Goal: Information Seeking & Learning: Learn about a topic

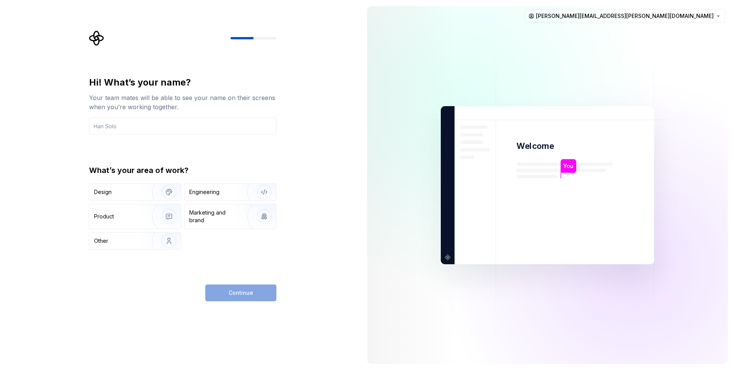
click at [320, 254] on div "Hi! What’s your name? Your team mates will be able to see your name on their sc…" at bounding box center [180, 185] width 361 height 370
click at [138, 127] on input "text" at bounding box center [182, 126] width 187 height 17
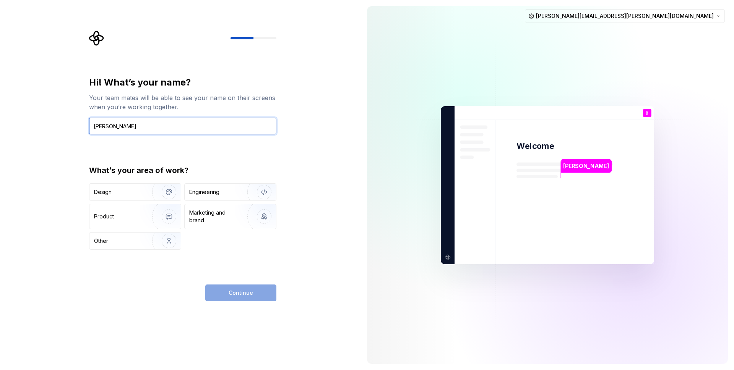
type input "Brij"
click at [238, 295] on div "Continue" at bounding box center [240, 293] width 71 height 17
click at [245, 294] on div "Continue" at bounding box center [240, 293] width 71 height 17
click at [282, 264] on div "Hi! What’s your name? Your team mates will be able to see your name on their sc…" at bounding box center [184, 166] width 201 height 271
click at [120, 241] on div "Other" at bounding box center [116, 241] width 45 height 8
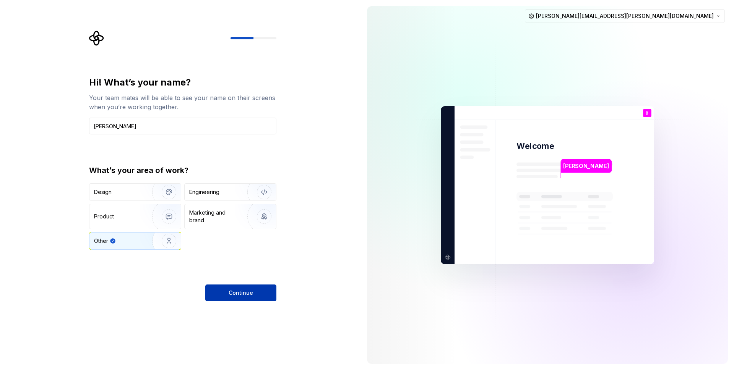
click at [234, 292] on span "Continue" at bounding box center [240, 293] width 24 height 8
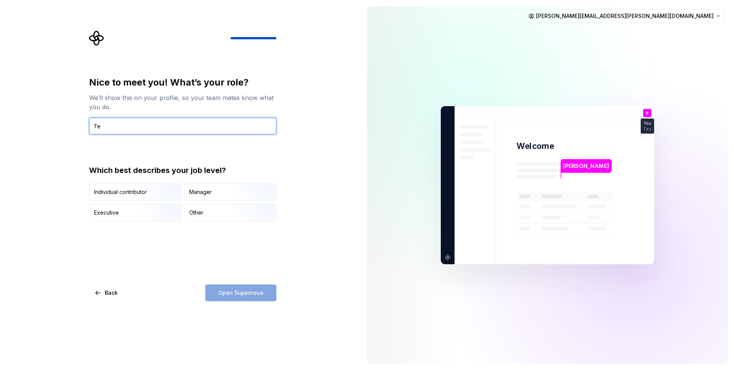
type input "T"
type input "QA"
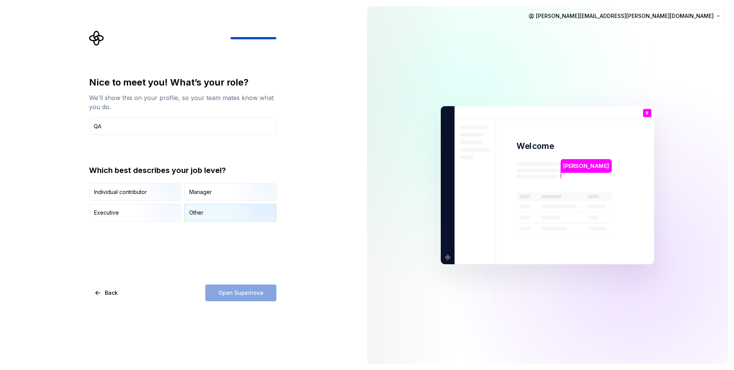
click at [195, 216] on div "Other" at bounding box center [196, 213] width 14 height 8
click at [234, 292] on span "Open Supernova" at bounding box center [240, 293] width 45 height 8
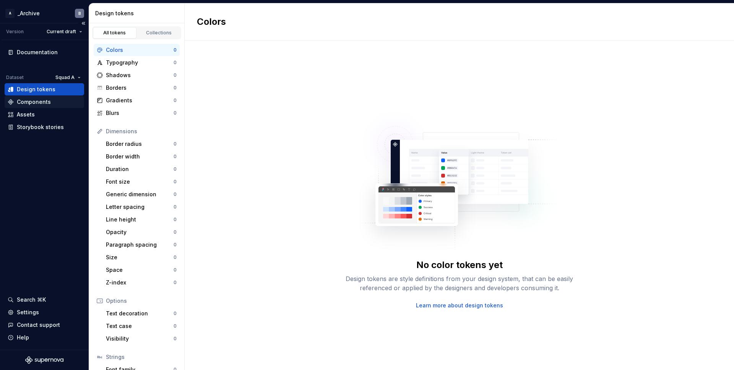
click at [39, 106] on div "Components" at bounding box center [44, 102] width 79 height 12
click at [43, 105] on div "Components" at bounding box center [34, 102] width 34 height 8
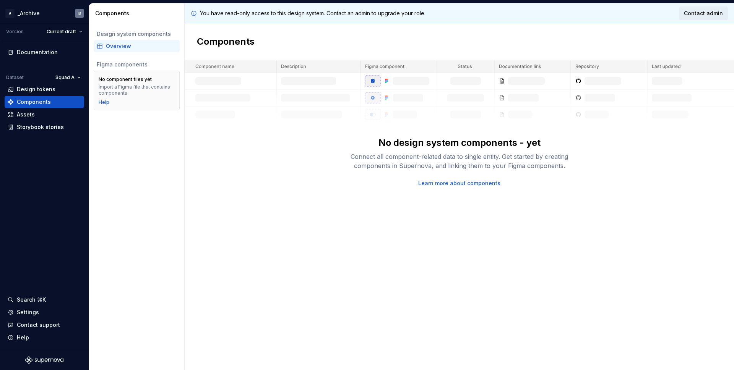
click at [703, 10] on span "Contact admin" at bounding box center [703, 14] width 39 height 8
click at [449, 290] on div "You have read-only access to this design system. Contact an admin to upgrade yo…" at bounding box center [459, 186] width 549 height 367
click at [65, 78] on html "A _Archive B Version Current draft Documentation Dataset Squad A Design tokens …" at bounding box center [367, 185] width 734 height 370
click at [75, 91] on div "Default" at bounding box center [92, 93] width 50 height 8
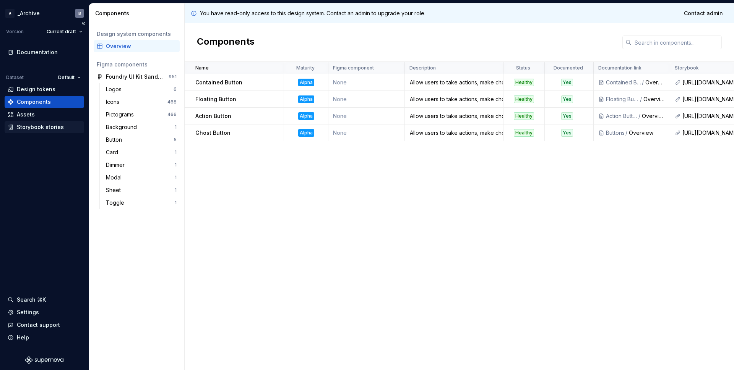
click at [34, 131] on div "Storybook stories" at bounding box center [44, 127] width 79 height 12
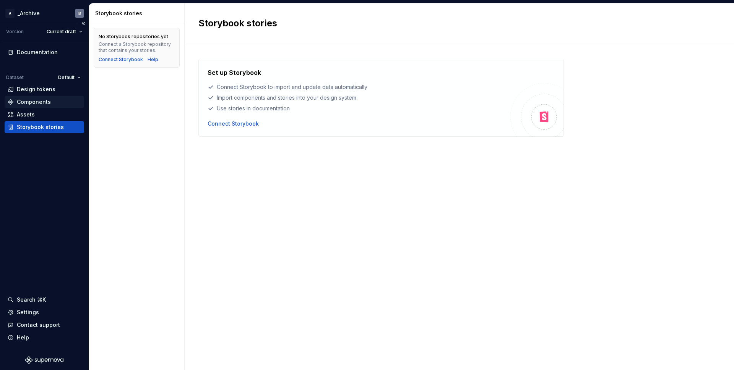
click at [42, 102] on div "Components" at bounding box center [34, 102] width 34 height 8
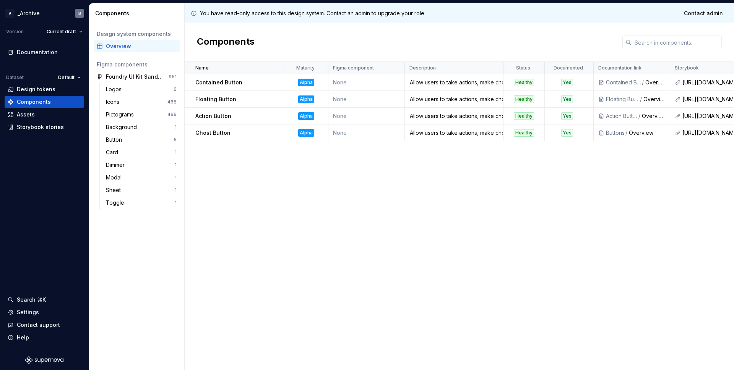
click at [232, 202] on div "Name Maturity Figma component Description Status Documented Documentation link …" at bounding box center [459, 216] width 549 height 308
click at [84, 24] on button "Collapse sidebar" at bounding box center [83, 23] width 11 height 11
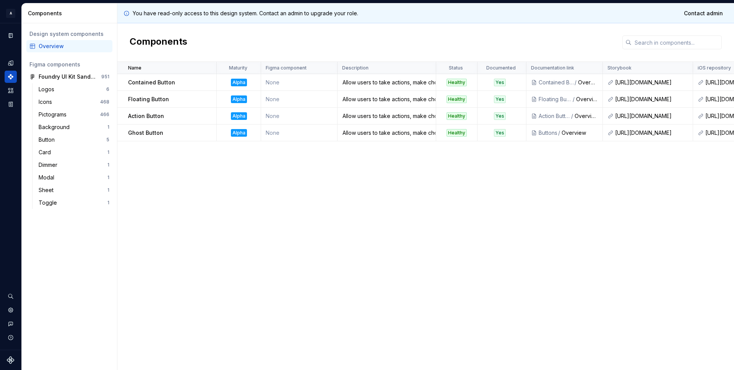
click at [59, 44] on div "Overview" at bounding box center [74, 46] width 71 height 8
click at [16, 23] on button "Expand sidebar" at bounding box center [16, 23] width 11 height 11
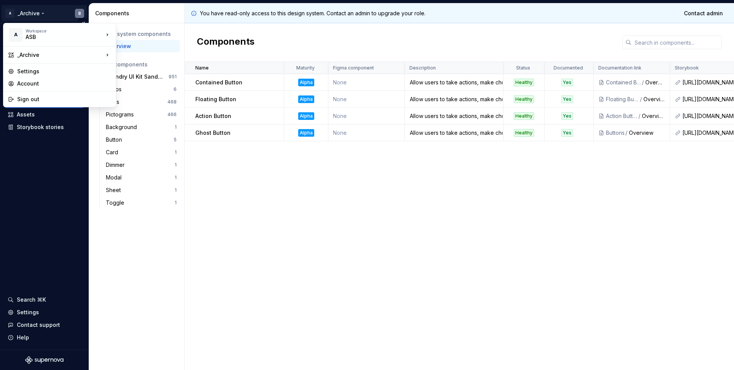
click at [80, 13] on html "A _Archive B Version Current draft Documentation Dataset Default Design tokens …" at bounding box center [367, 185] width 734 height 370
click at [154, 96] on div "Foundry" at bounding box center [163, 95] width 71 height 8
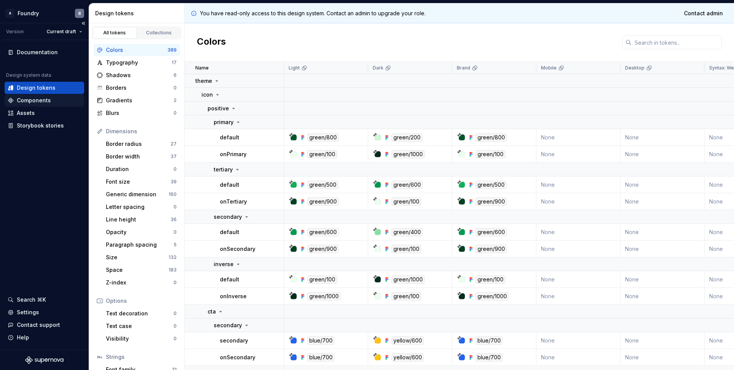
click at [30, 100] on div "Components" at bounding box center [34, 101] width 34 height 8
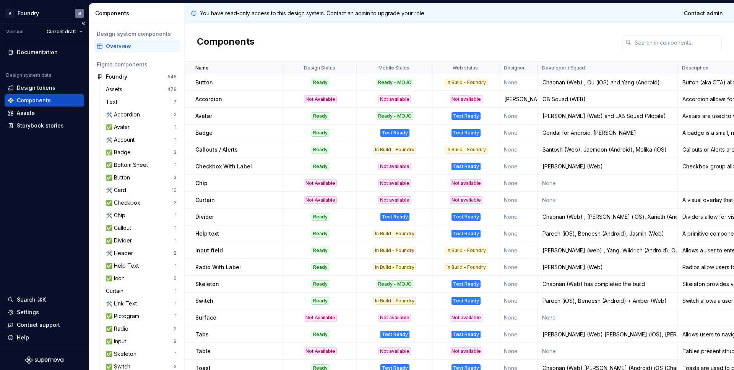
click at [53, 174] on div "Documentation Design system data Design tokens Components Assets Storybook stor…" at bounding box center [44, 195] width 89 height 310
click at [134, 266] on div "✅ Help Text" at bounding box center [124, 266] width 36 height 8
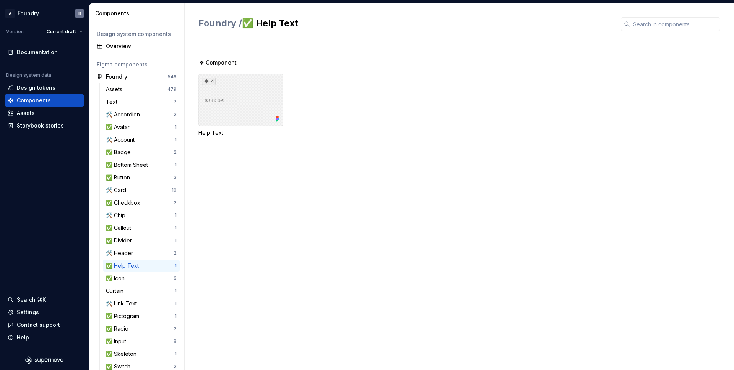
click at [242, 92] on div "4" at bounding box center [240, 100] width 85 height 52
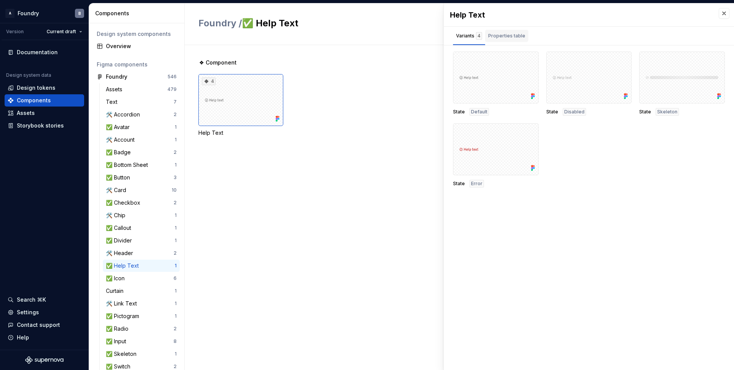
click at [512, 32] on div "Properties table" at bounding box center [506, 36] width 37 height 8
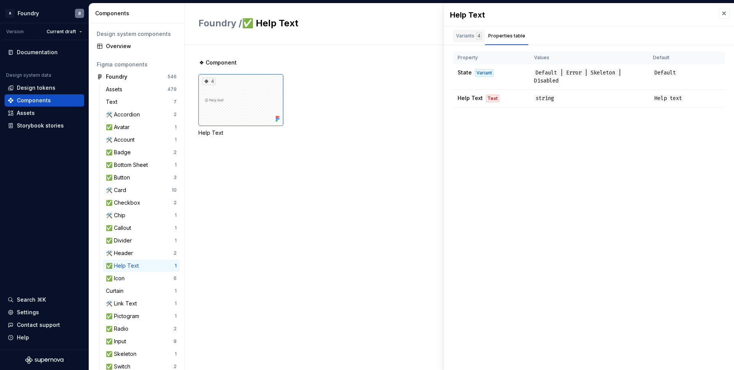
click at [466, 36] on div "Variants 4" at bounding box center [469, 36] width 26 height 8
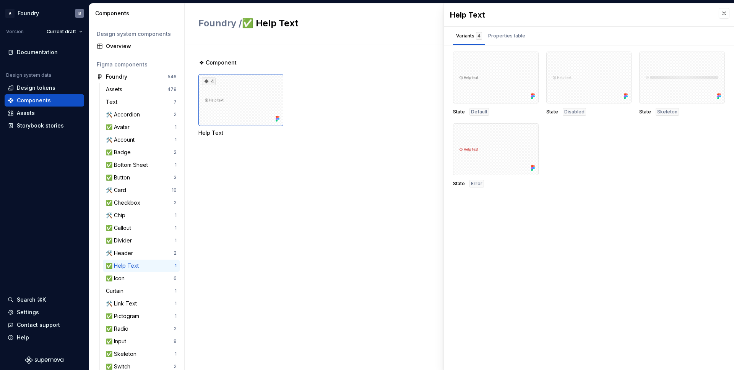
click at [305, 181] on div "❖ Component 4 Help Text" at bounding box center [465, 207] width 535 height 325
click at [210, 80] on div "4" at bounding box center [209, 82] width 14 height 8
click at [210, 81] on div "4" at bounding box center [209, 82] width 14 height 8
click at [221, 100] on div "4" at bounding box center [240, 100] width 85 height 52
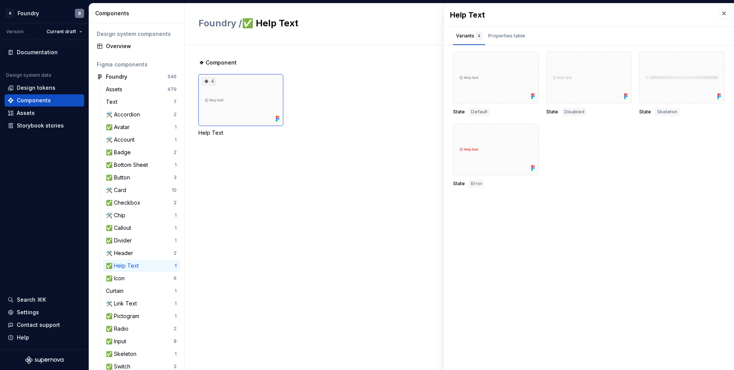
click at [359, 115] on div "4 Help Text" at bounding box center [465, 105] width 535 height 63
click at [249, 105] on div "4" at bounding box center [240, 100] width 85 height 52
click at [221, 65] on span "❖ Component" at bounding box center [217, 63] width 37 height 8
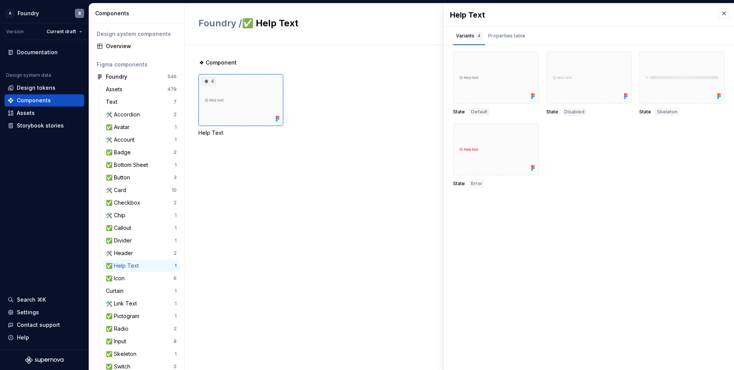
click at [226, 63] on span "❖ Component" at bounding box center [217, 63] width 37 height 8
click at [218, 87] on div "4" at bounding box center [240, 100] width 85 height 52
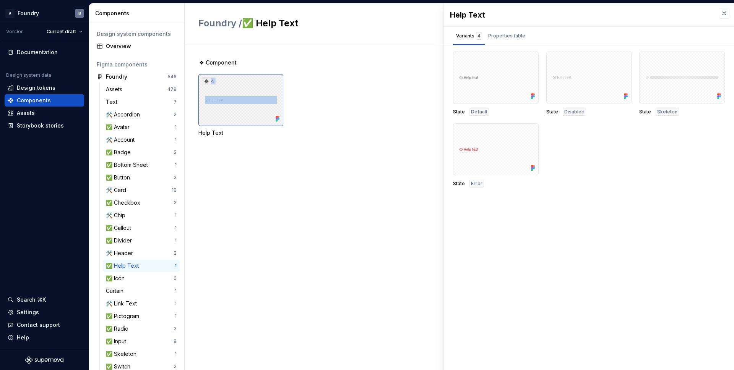
click at [218, 87] on div "4" at bounding box center [240, 100] width 85 height 52
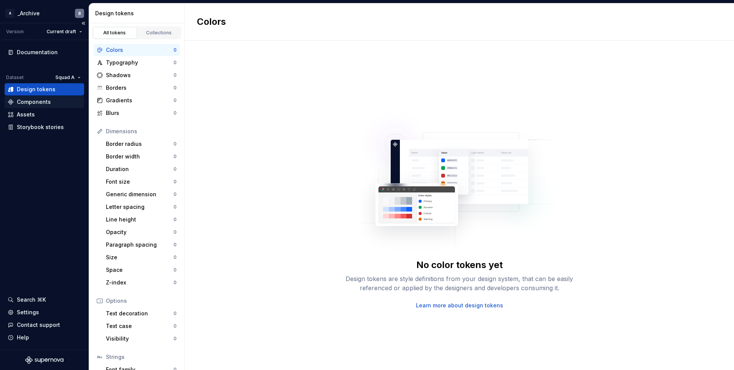
click at [39, 104] on div "Components" at bounding box center [34, 102] width 34 height 8
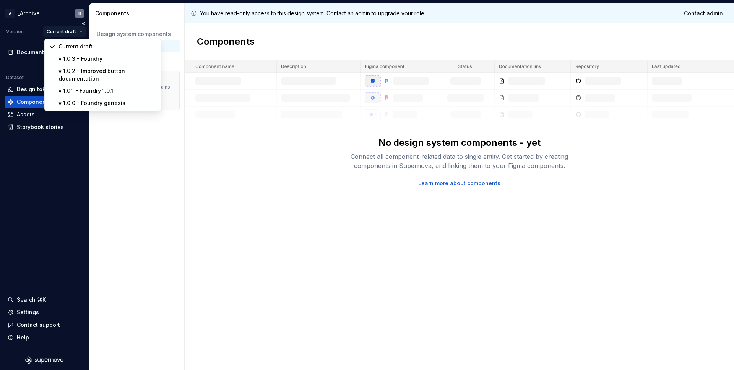
click at [79, 33] on html "A _Archive B Version Current draft Documentation Dataset Squad A Design tokens …" at bounding box center [367, 185] width 734 height 370
click at [88, 63] on div "v 1.0.3 - Foundry" at bounding box center [102, 59] width 113 height 12
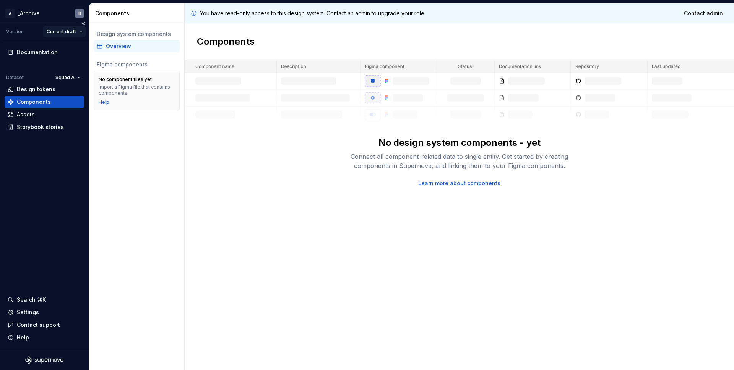
click at [72, 34] on html "A _Archive B Version Current draft Documentation Dataset Squad A Design tokens …" at bounding box center [367, 185] width 734 height 370
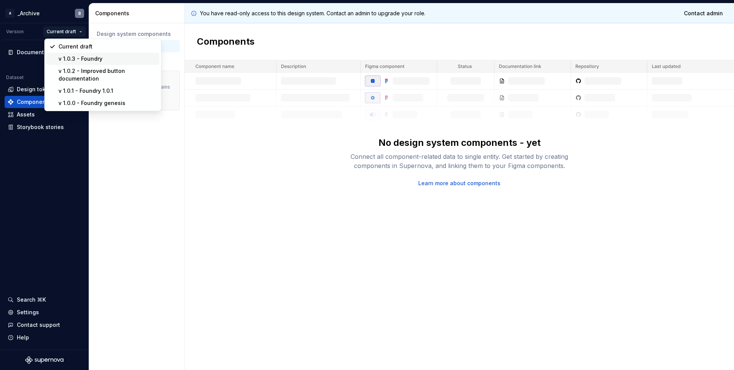
click at [89, 59] on div "v 1.0.3 - Foundry" at bounding box center [107, 59] width 98 height 8
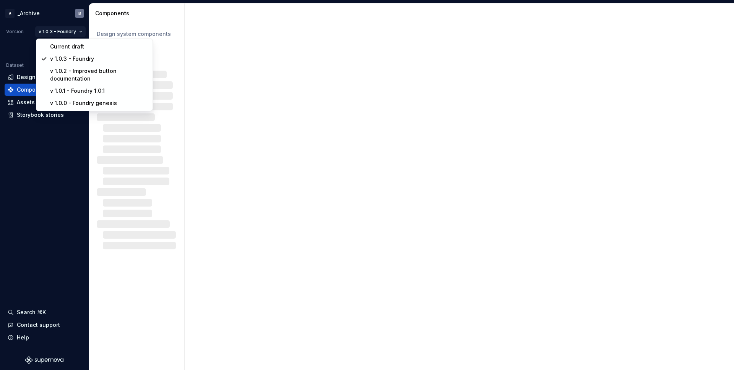
click at [75, 35] on html "A _Archive B Version v 1.0.3 - Foundry Dataset Design tokens Components Assets …" at bounding box center [367, 185] width 734 height 370
click at [49, 188] on html "A _Archive B Version v 1.0.3 - Foundry Dataset Squad A Design tokens Components…" at bounding box center [367, 185] width 734 height 370
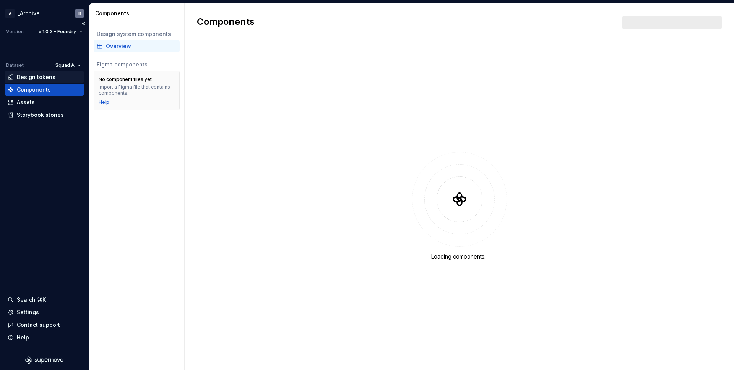
click at [35, 79] on div "Design tokens" at bounding box center [36, 77] width 39 height 8
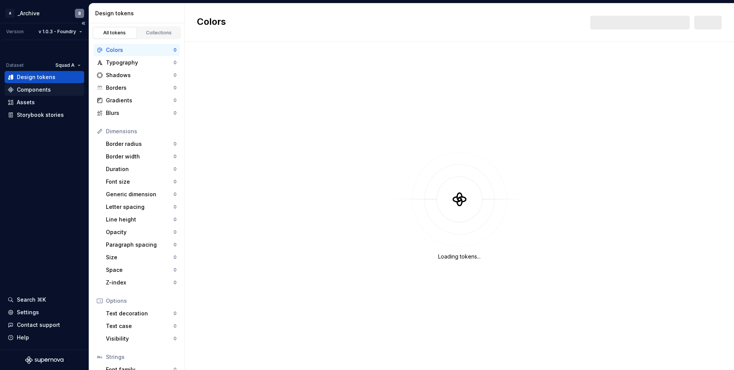
click at [33, 89] on div "Components" at bounding box center [34, 90] width 34 height 8
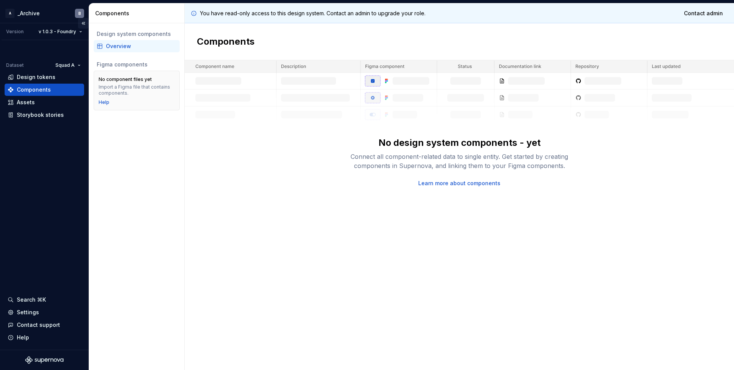
click at [83, 22] on button "Collapse sidebar" at bounding box center [83, 23] width 11 height 11
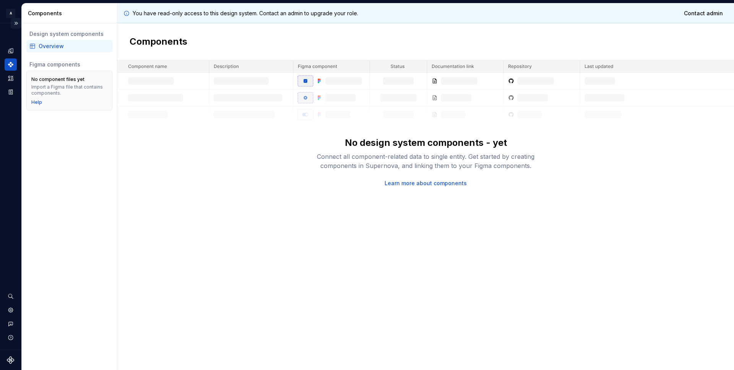
click at [19, 25] on button "Expand sidebar" at bounding box center [16, 23] width 11 height 11
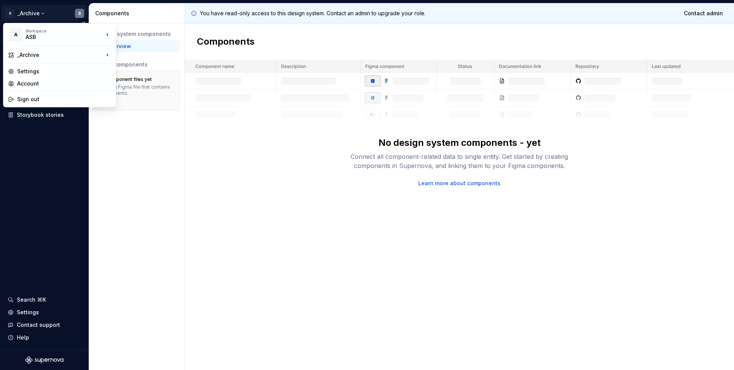
click at [80, 16] on html "A _Archive B Version v 1.0.3 - Foundry Dataset Squad A Design tokens Components…" at bounding box center [367, 185] width 734 height 370
click at [48, 170] on html "A _Archive B Version v 1.0.3 - Foundry Dataset Squad A Design tokens Components…" at bounding box center [367, 185] width 734 height 370
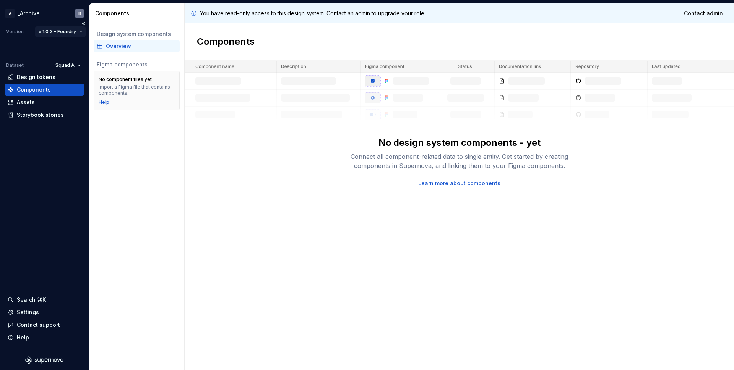
click at [76, 36] on html "A _Archive B Version v 1.0.3 - Foundry Dataset Squad A Design tokens Components…" at bounding box center [367, 185] width 734 height 370
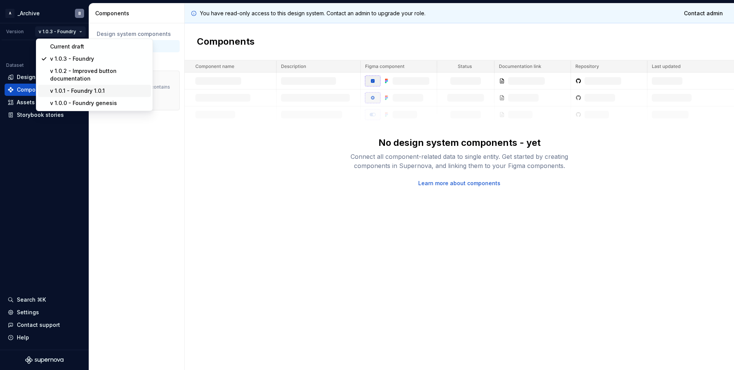
click at [79, 89] on div "v 1.0.1 - Foundry 1.0.1" at bounding box center [99, 91] width 98 height 8
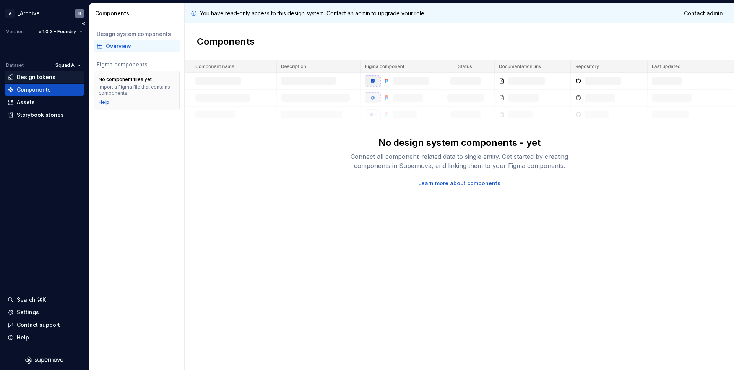
click at [31, 76] on div "Design tokens" at bounding box center [36, 77] width 39 height 8
click at [67, 64] on html "A _Archive B Version v 1.0.3 - Foundry Dataset Squad A Design tokens Components…" at bounding box center [367, 185] width 734 height 370
click at [78, 80] on div "Default" at bounding box center [92, 80] width 50 height 8
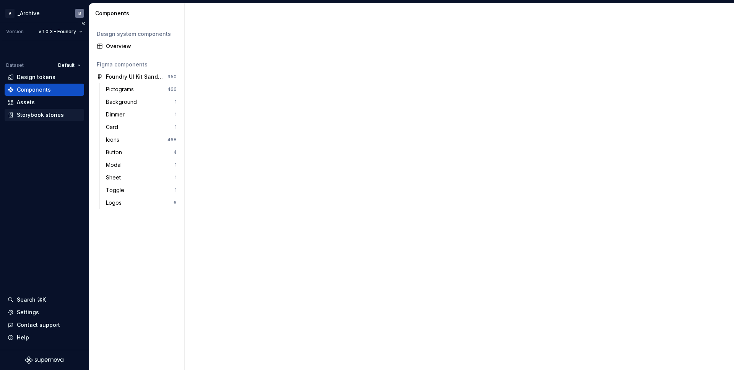
click at [37, 113] on div "Storybook stories" at bounding box center [40, 115] width 47 height 8
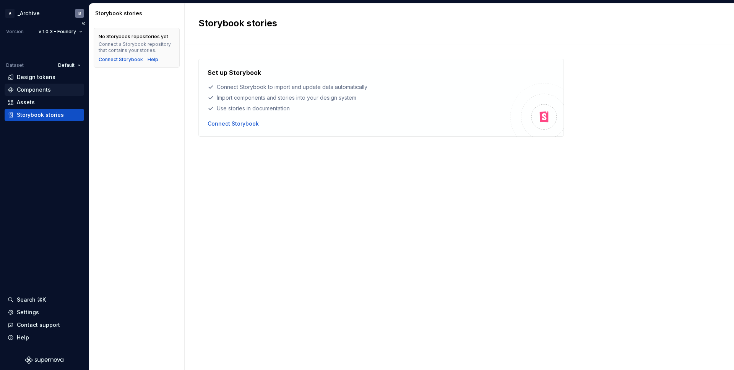
click at [37, 88] on div "Components" at bounding box center [34, 90] width 34 height 8
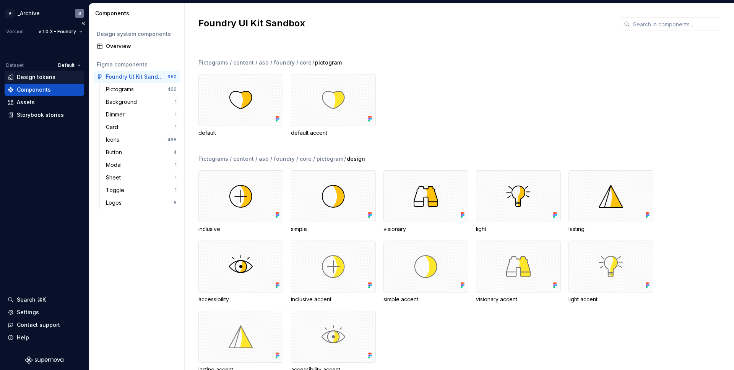
click at [47, 76] on div "Design tokens" at bounding box center [36, 77] width 39 height 8
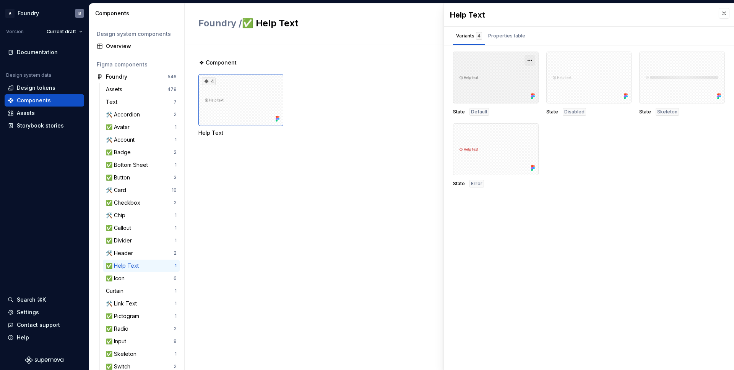
click at [530, 61] on button "button" at bounding box center [529, 60] width 11 height 11
click at [507, 75] on div "Open in [GEOGRAPHIC_DATA]" at bounding box center [505, 82] width 50 height 23
